Goal: Information Seeking & Learning: Learn about a topic

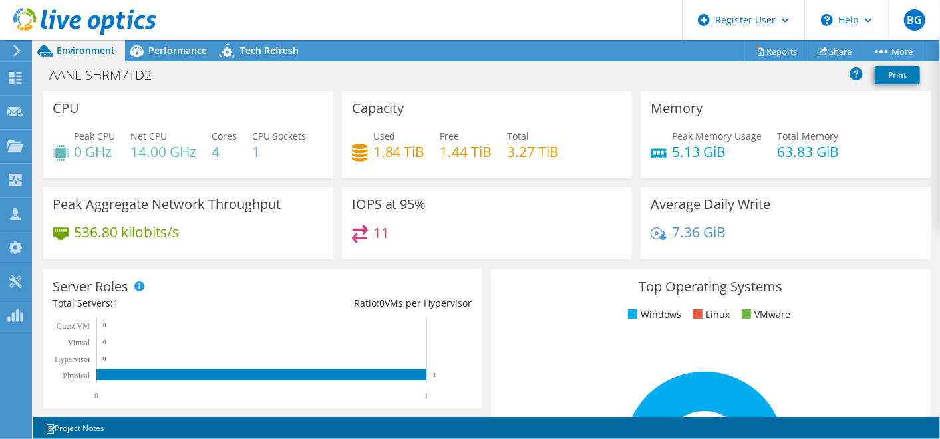
click at [19, 49] on use at bounding box center [16, 51] width 7 height 12
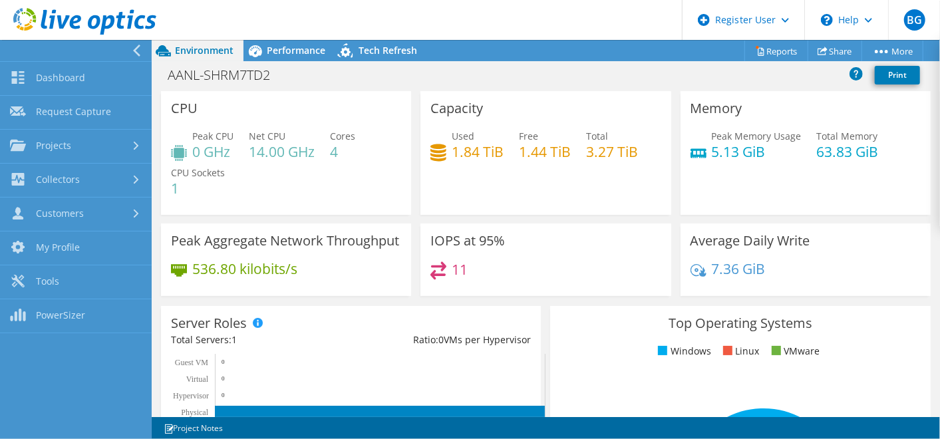
click at [144, 45] on div at bounding box center [139, 51] width 15 height 12
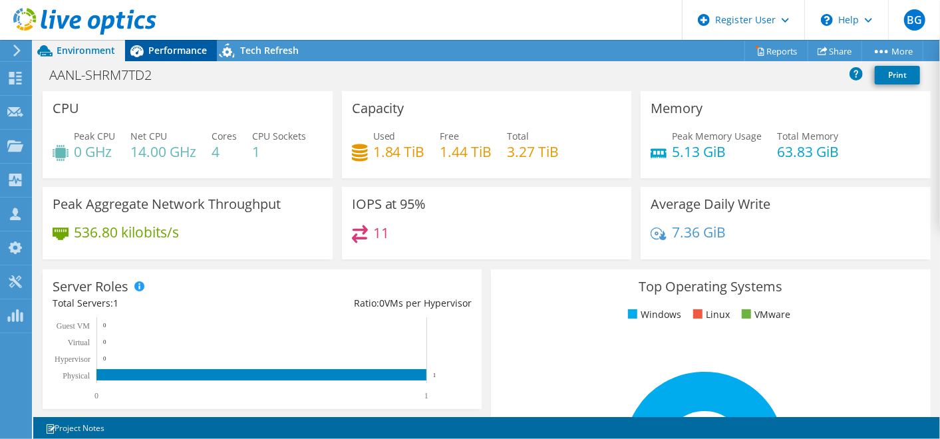
click at [158, 47] on span "Performance" at bounding box center [177, 50] width 59 height 13
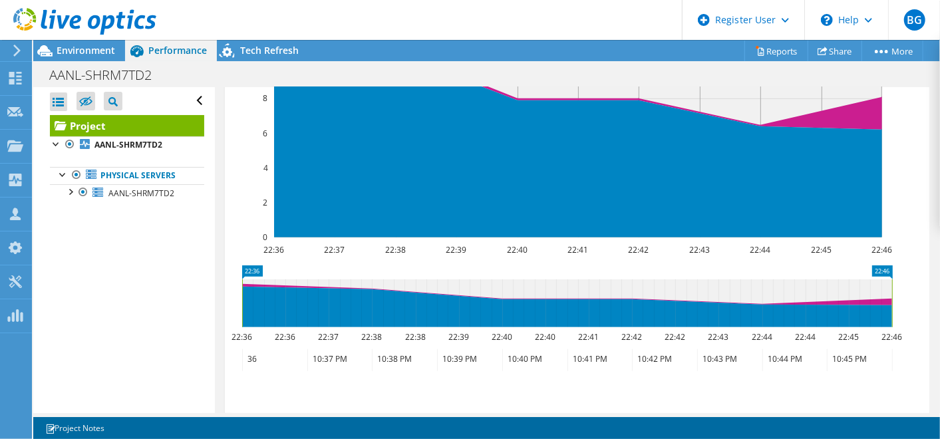
scroll to position [606, 0]
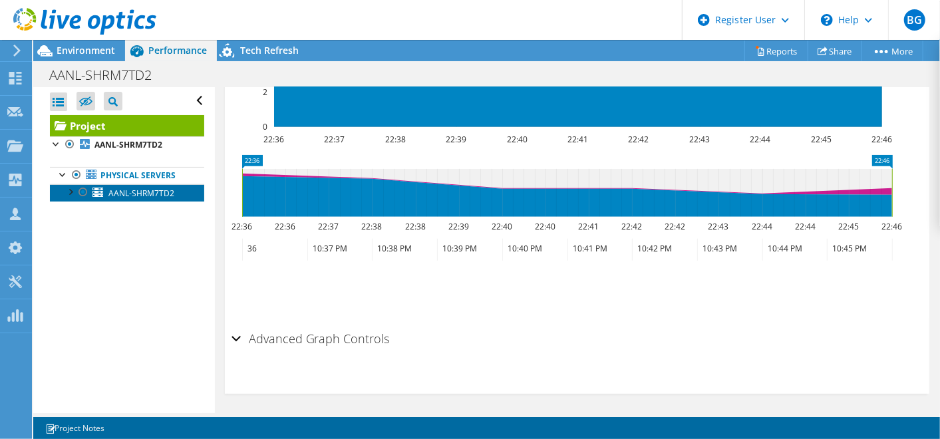
click at [154, 194] on span "AANL-SHRM7TD2" at bounding box center [141, 193] width 66 height 11
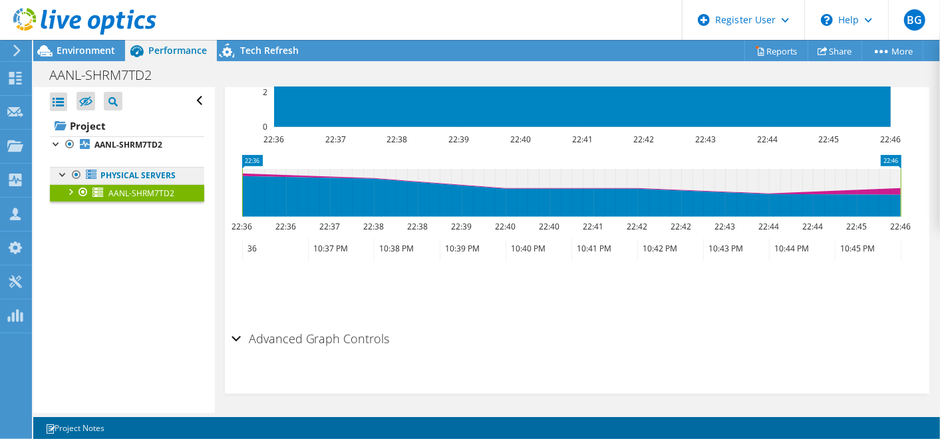
scroll to position [523, 0]
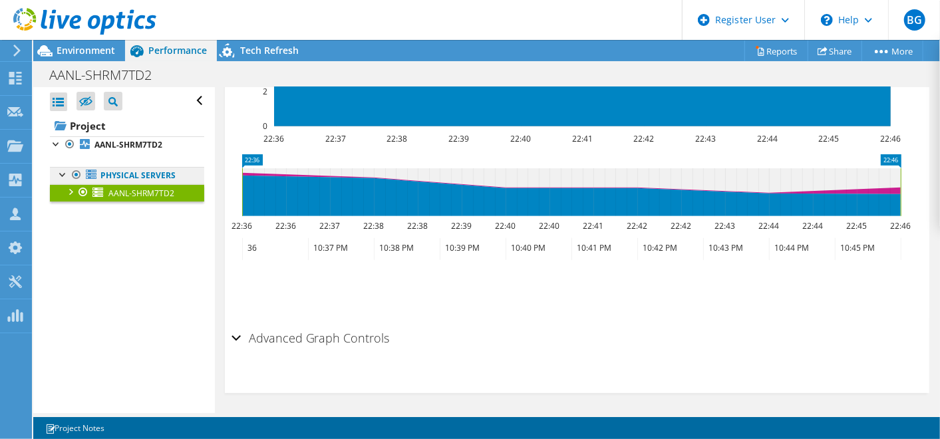
click at [144, 171] on link "Physical Servers" at bounding box center [127, 175] width 154 height 17
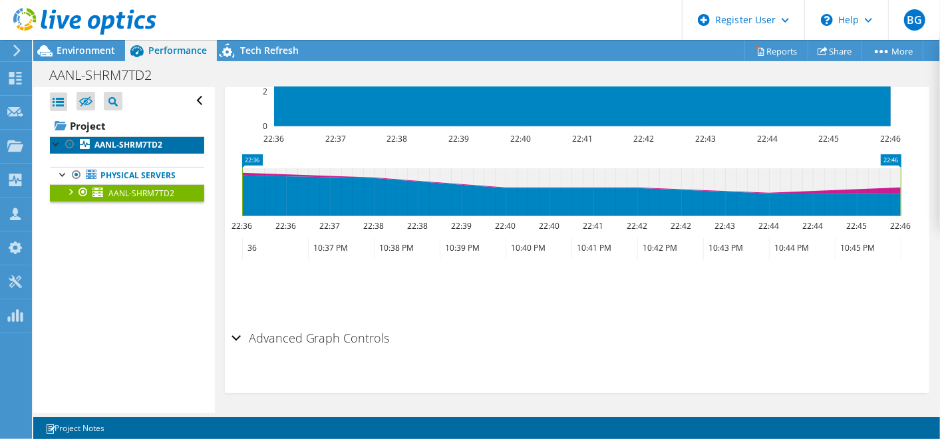
click at [126, 149] on b "AANL-SHRM7TD2" at bounding box center [128, 144] width 68 height 11
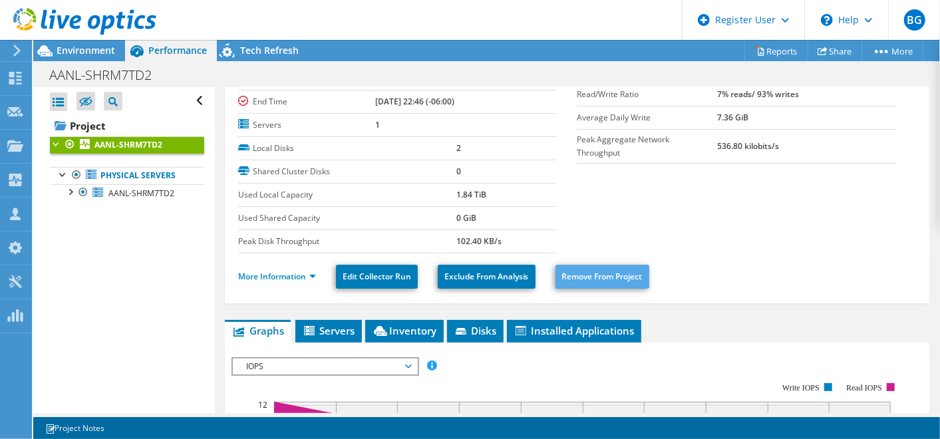
scroll to position [82, 0]
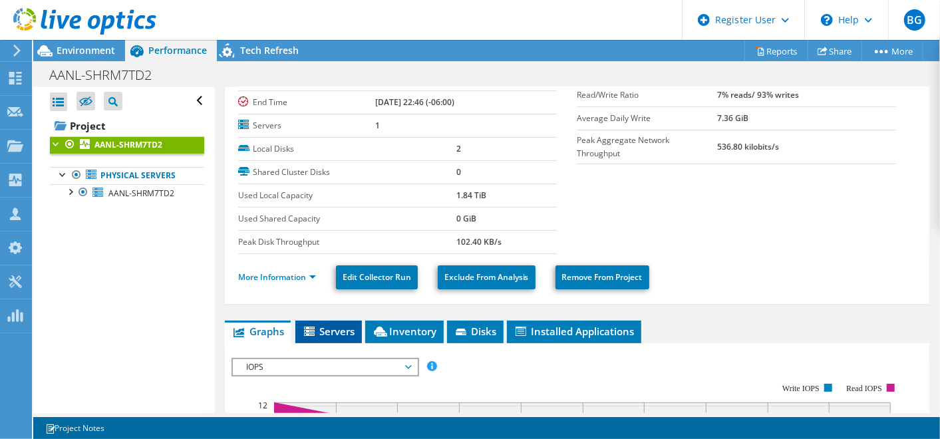
click at [319, 325] on span "Servers" at bounding box center [328, 331] width 53 height 13
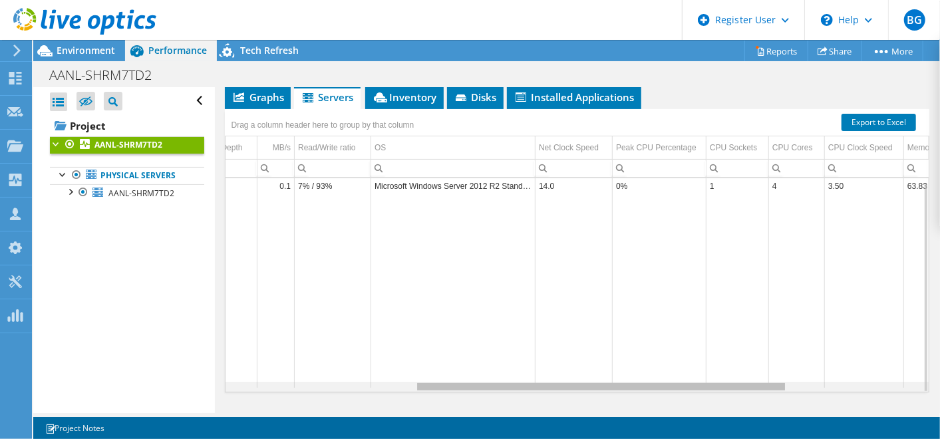
scroll to position [4, 601]
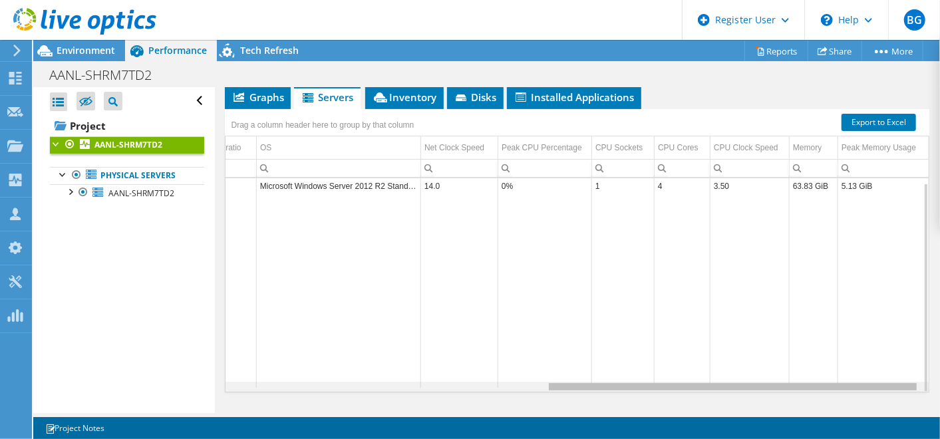
drag, startPoint x: 557, startPoint y: 384, endPoint x: 897, endPoint y: 380, distance: 339.8
click at [897, 380] on body "BG Dell User Brenda Galdamez Brenda.Galdamez@Dell.com Dell My Profile Log Out \…" at bounding box center [470, 219] width 940 height 439
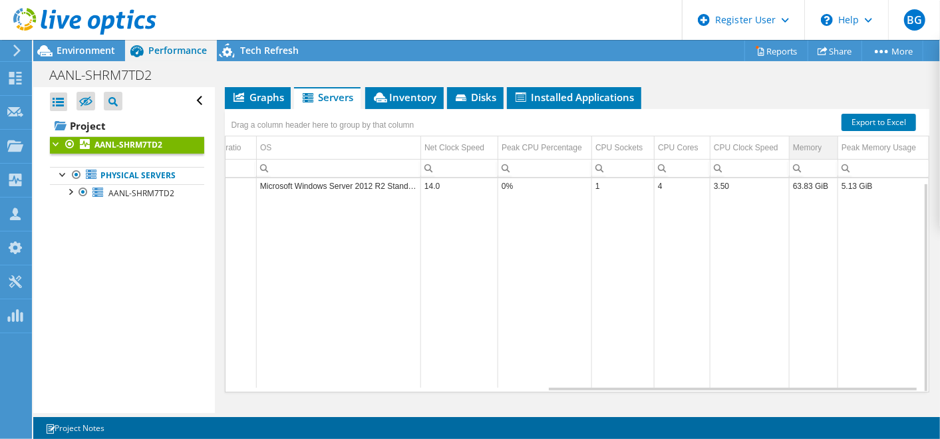
scroll to position [0, 0]
